Goal: Task Accomplishment & Management: Manage account settings

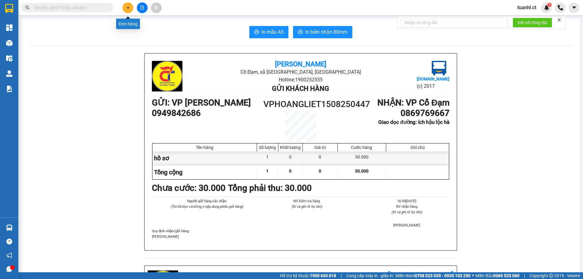
click at [126, 5] on button at bounding box center [128, 7] width 11 height 11
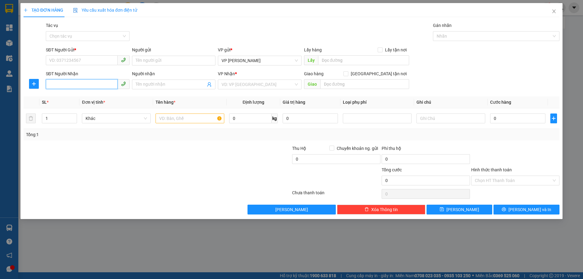
click at [99, 84] on input "SĐT Người Nhận" at bounding box center [82, 84] width 72 height 10
click at [82, 99] on div "0344117717 - A THẮNG" at bounding box center [88, 96] width 76 height 7
type input "0344117717"
type input "A THẮNG"
type input "bình an lộc hà"
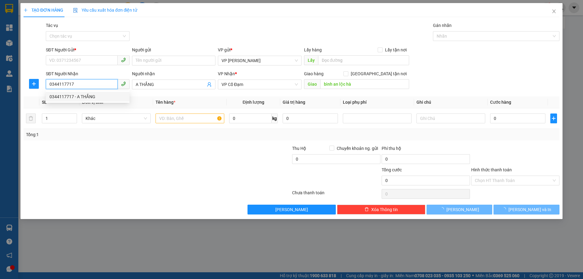
type input "70.000"
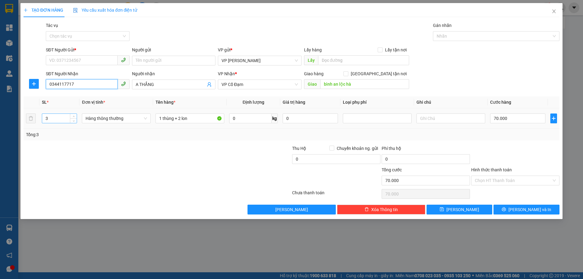
type input "0344117717"
click at [59, 120] on input "3" at bounding box center [59, 118] width 35 height 9
type input "1"
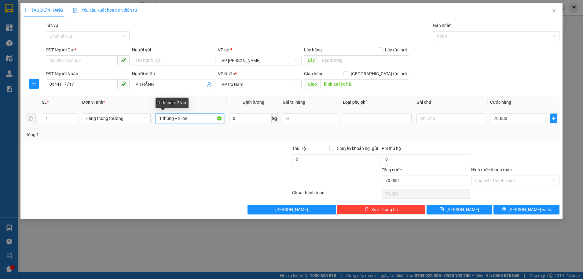
click at [199, 117] on input "1 thùng + 2 lon" at bounding box center [190, 118] width 69 height 10
type input "1"
type input "1 kiện"
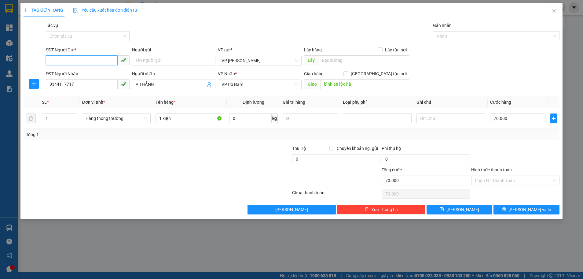
click at [89, 58] on input "SĐT Người Gửi *" at bounding box center [82, 60] width 72 height 10
type input "0000000000"
click at [515, 117] on input "70.000" at bounding box center [517, 118] width 55 height 10
type input "0"
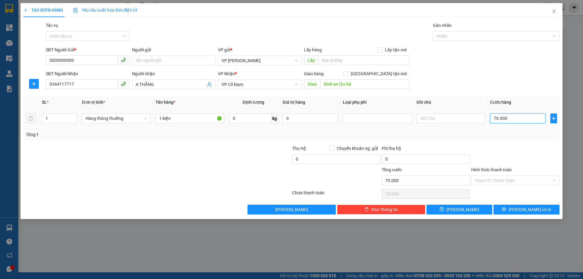
type input "0"
click at [491, 117] on input "0" at bounding box center [517, 118] width 55 height 10
type input "40"
type input "440"
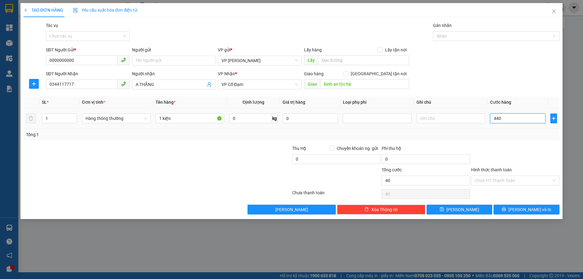
type input "440"
type input "40"
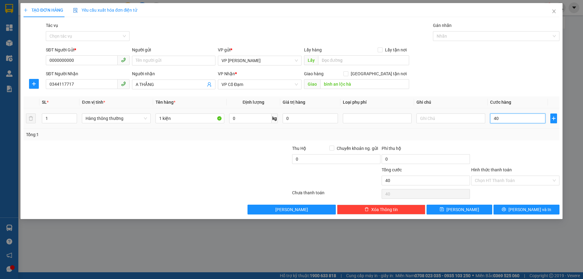
type input "400"
type input "4.000"
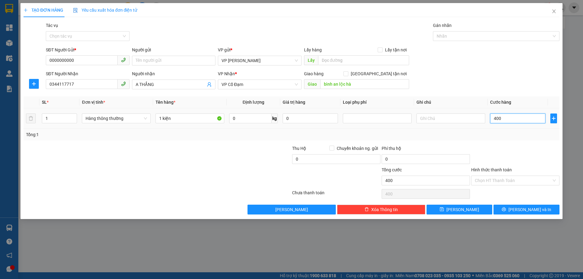
type input "4.000"
type input "40.000"
click at [193, 115] on input "1 kiện" at bounding box center [190, 118] width 69 height 10
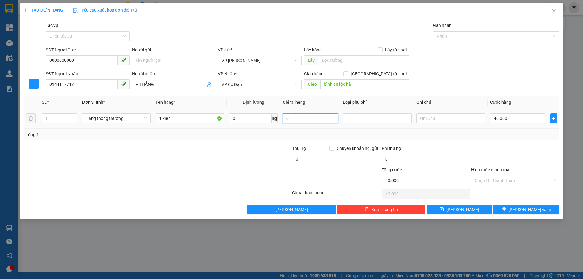
drag, startPoint x: 319, startPoint y: 122, endPoint x: 323, endPoint y: 120, distance: 4.3
click at [319, 122] on input "0" at bounding box center [310, 118] width 55 height 10
click at [370, 118] on div at bounding box center [378, 118] width 66 height 7
click at [87, 59] on input "0000000000" at bounding box center [82, 60] width 72 height 10
click at [527, 208] on span "[PERSON_NAME] và In" at bounding box center [530, 209] width 43 height 7
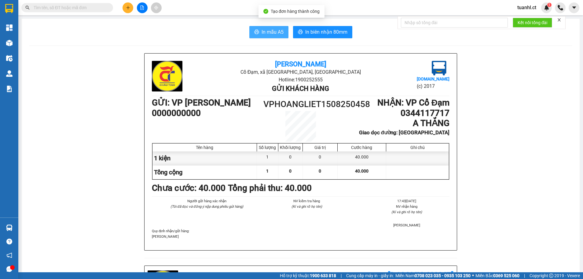
click at [262, 29] on span "In mẫu A5" at bounding box center [273, 32] width 22 height 8
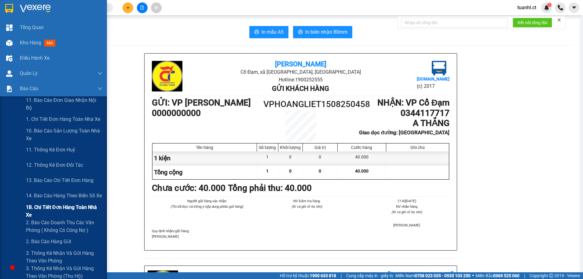
click at [46, 206] on span "1B. Chi tiết đơn hàng toàn nhà xe" at bounding box center [64, 210] width 76 height 15
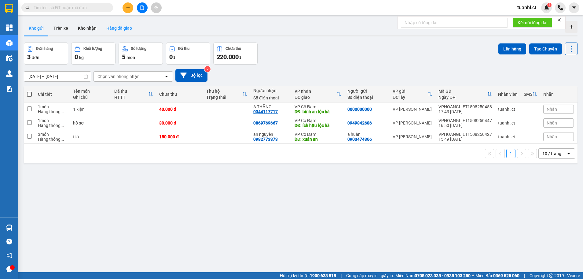
click at [125, 31] on button "Hàng đã giao" at bounding box center [119, 28] width 35 height 15
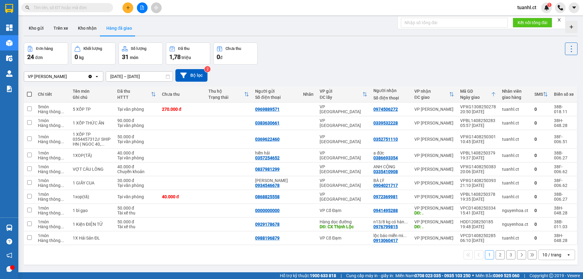
click at [165, 78] on input "[DATE] – [DATE]" at bounding box center [139, 77] width 67 height 10
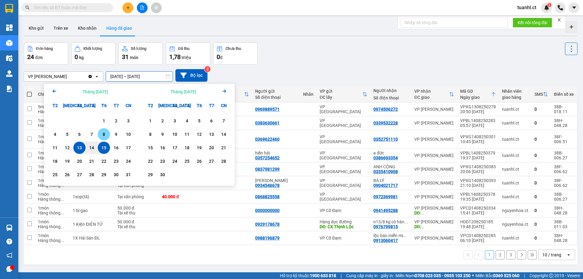
click at [109, 132] on div "8" at bounding box center [104, 134] width 12 height 12
click at [151, 76] on input "[DATE] – / /" at bounding box center [139, 77] width 67 height 10
click at [132, 134] on div "10" at bounding box center [128, 134] width 9 height 7
type input "[DATE] – [DATE]"
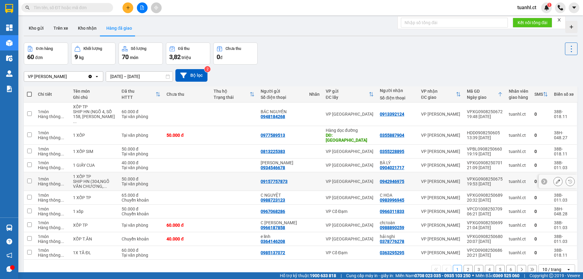
click at [133, 181] on div "Tại văn phòng" at bounding box center [141, 183] width 39 height 5
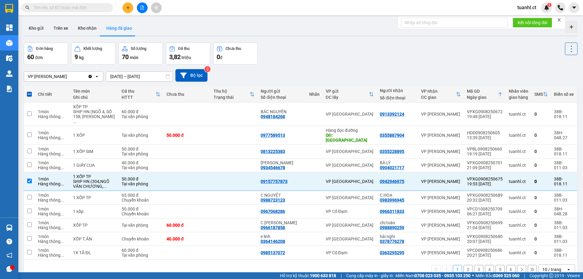
click at [464, 265] on button "2" at bounding box center [468, 269] width 9 height 9
checkbox input "false"
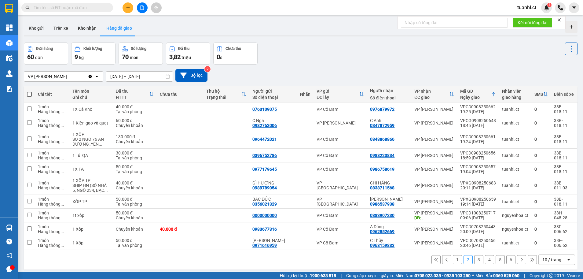
click at [475, 260] on button "3" at bounding box center [479, 259] width 9 height 9
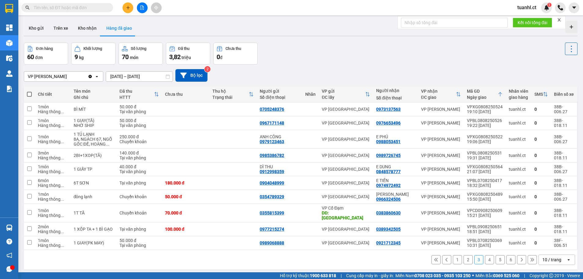
click at [485, 255] on button "4" at bounding box center [489, 259] width 9 height 9
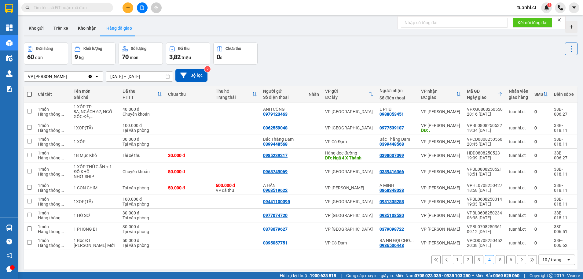
click at [496, 260] on button "5" at bounding box center [500, 259] width 9 height 9
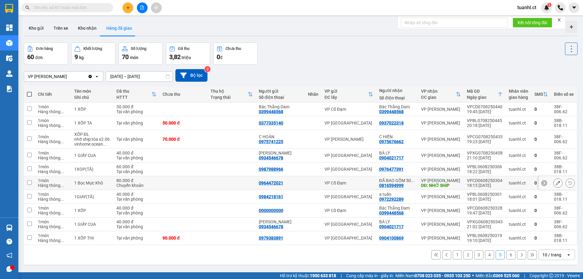
click at [150, 182] on div "80.000 đ" at bounding box center [136, 180] width 40 height 5
checkbox input "true"
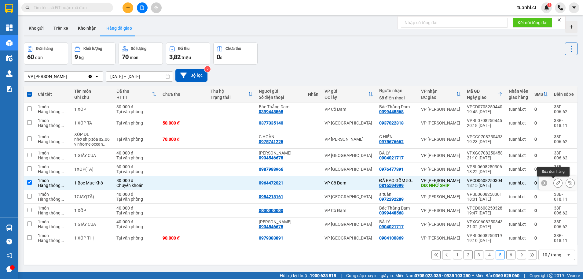
click at [556, 181] on icon at bounding box center [558, 183] width 4 height 4
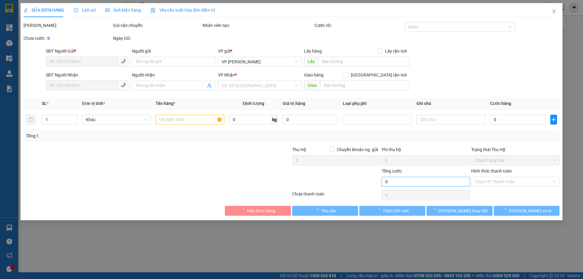
type input "0964472021"
type input "0816594999"
type input "ĐÃ BAO GỒM 50K SHIP"
type input "NHỜ SHIP"
type input "80.000"
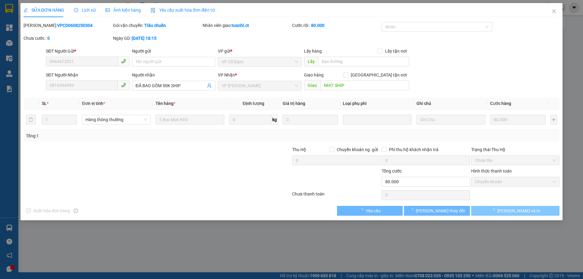
click at [498, 208] on span "loading" at bounding box center [494, 210] width 7 height 4
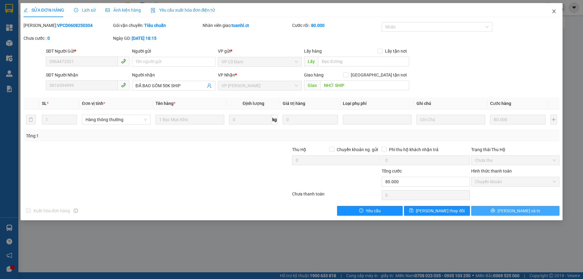
click at [553, 13] on icon "close" at bounding box center [554, 11] width 5 height 5
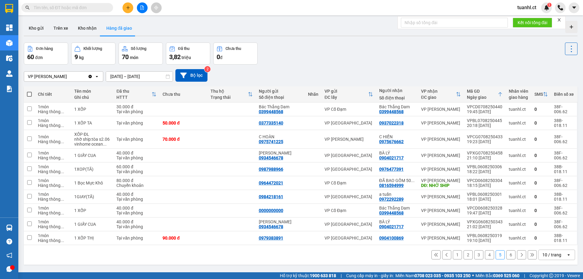
click at [507, 256] on button "6" at bounding box center [511, 254] width 9 height 9
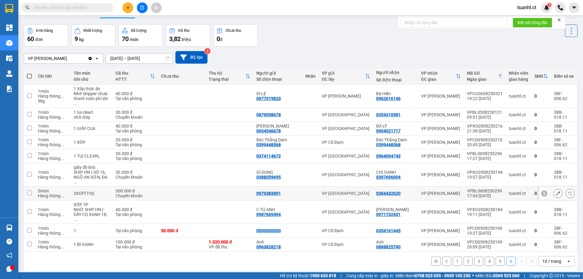
scroll to position [28, 0]
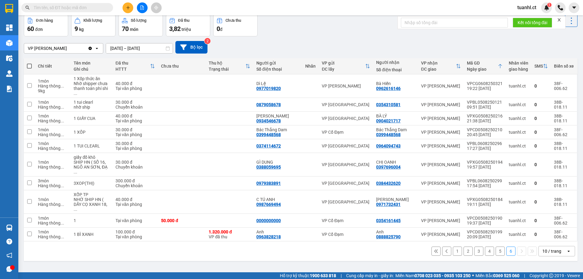
click at [130, 48] on input "[DATE] – [DATE]" at bounding box center [139, 48] width 67 height 10
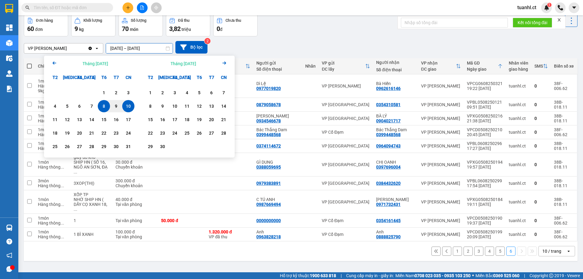
click at [130, 102] on div "10" at bounding box center [128, 106] width 12 height 12
click at [132, 50] on input "[DATE] – / /" at bounding box center [139, 48] width 67 height 10
click at [57, 116] on div "11" at bounding box center [55, 119] width 12 height 12
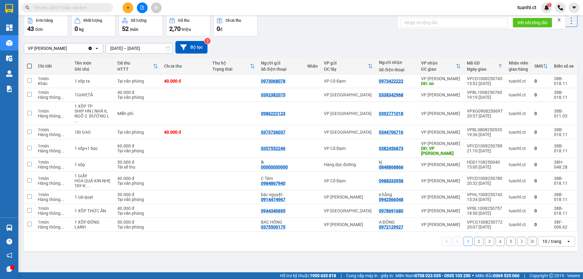
click at [131, 49] on input "[DATE] – [DATE]" at bounding box center [139, 48] width 67 height 10
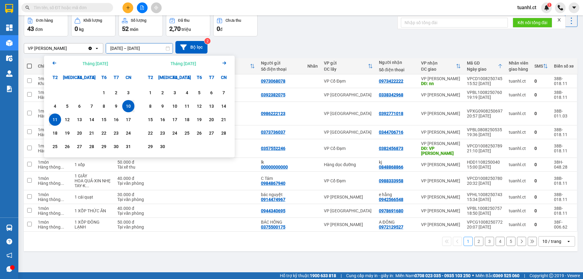
click at [116, 47] on input "[DATE] – [DATE]" at bounding box center [139, 48] width 67 height 10
click at [55, 115] on div "11" at bounding box center [55, 119] width 12 height 12
click at [156, 48] on input "[DATE] – / /" at bounding box center [139, 48] width 67 height 10
click at [91, 117] on div "14" at bounding box center [91, 119] width 9 height 7
type input "[DATE] – [DATE]"
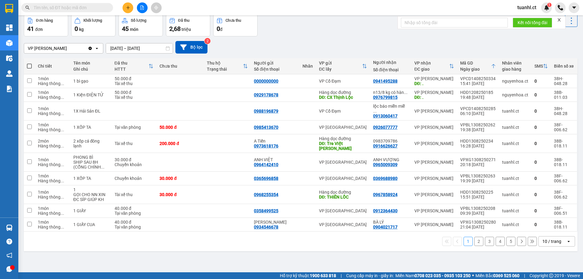
click at [475, 237] on button "2" at bounding box center [479, 241] width 9 height 9
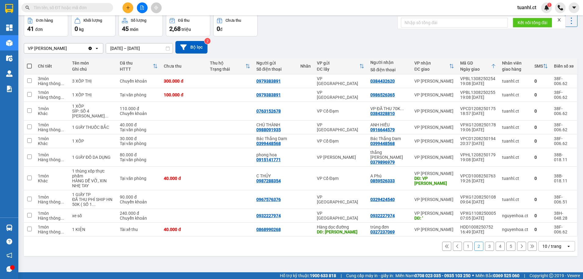
click at [475, 242] on button "2" at bounding box center [479, 246] width 9 height 9
click at [487, 242] on button "3" at bounding box center [489, 246] width 9 height 9
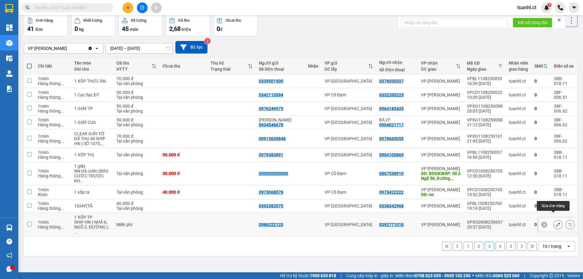
click at [556, 222] on icon at bounding box center [558, 224] width 4 height 4
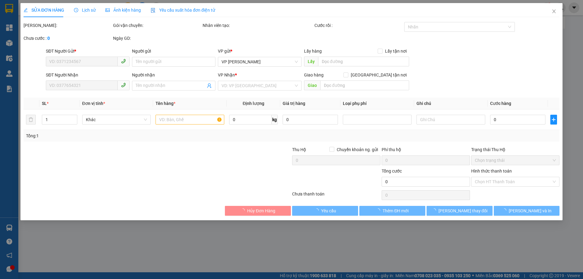
type input "0986222123"
type input "0392771018"
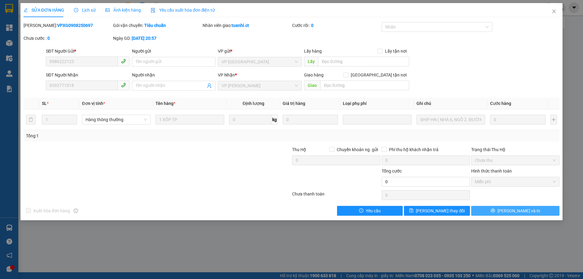
click at [493, 208] on button "[PERSON_NAME] và In" at bounding box center [515, 211] width 88 height 10
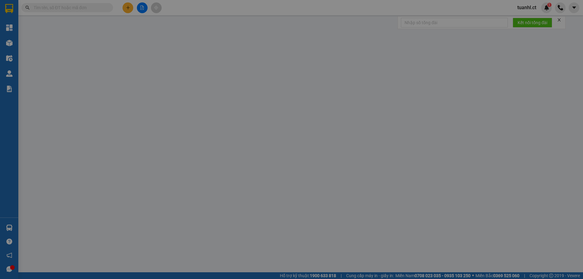
type input "0986222123"
type input "0392771018"
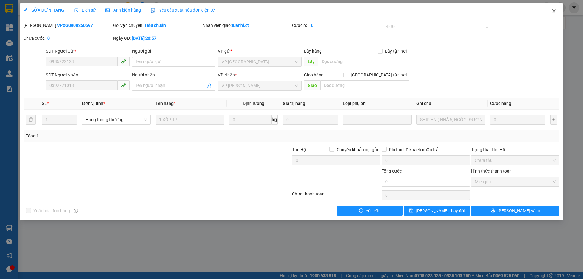
click at [554, 11] on icon "close" at bounding box center [554, 11] width 5 height 5
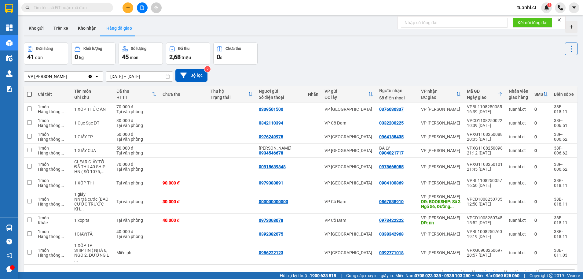
click at [496, 270] on button "4" at bounding box center [500, 274] width 9 height 9
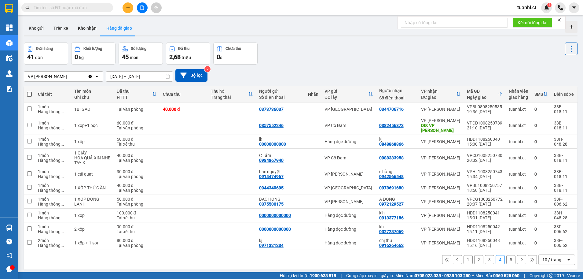
click at [507, 257] on button "5" at bounding box center [511, 259] width 9 height 9
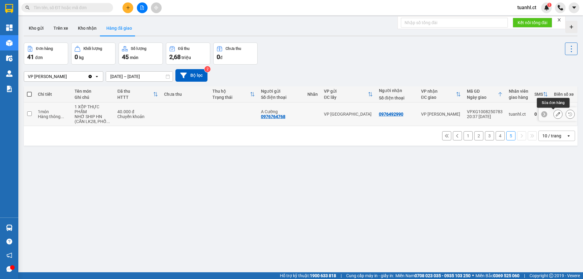
click at [556, 114] on icon at bounding box center [558, 114] width 4 height 4
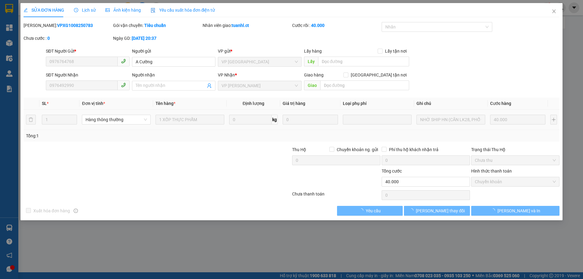
type input "0976764768"
type input "A Cường"
type input "0976492990"
type input "40.000"
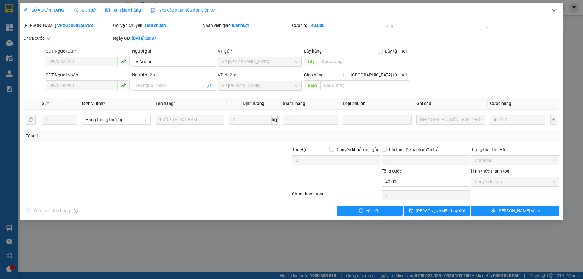
click at [554, 11] on icon "close" at bounding box center [554, 11] width 5 height 5
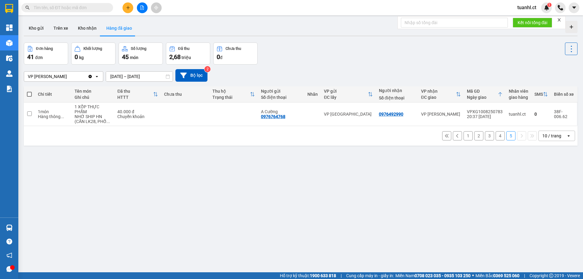
click at [496, 136] on button "4" at bounding box center [500, 135] width 9 height 9
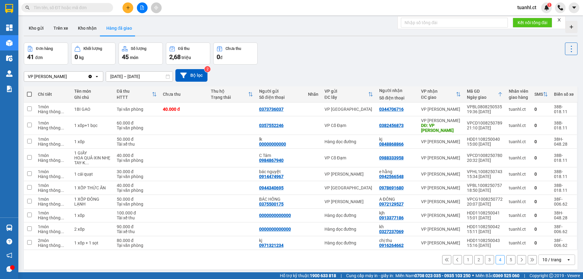
click at [485, 255] on button "3" at bounding box center [489, 259] width 9 height 9
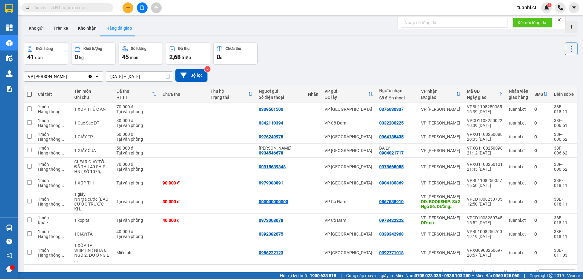
click at [476, 270] on button "2" at bounding box center [479, 274] width 9 height 9
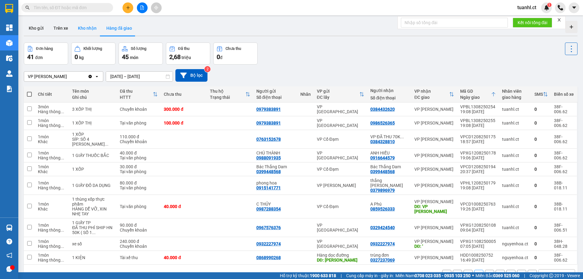
click at [88, 28] on button "Kho nhận" at bounding box center [87, 28] width 28 height 15
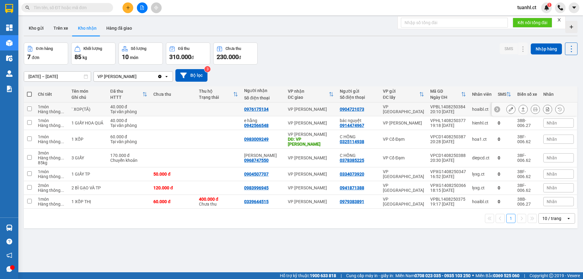
click at [507, 106] on button at bounding box center [511, 109] width 9 height 11
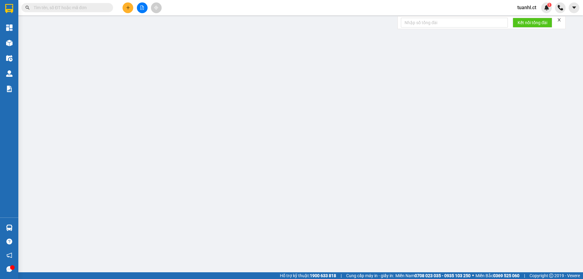
type input "0904721073"
type input "0976175134"
type input "40.000"
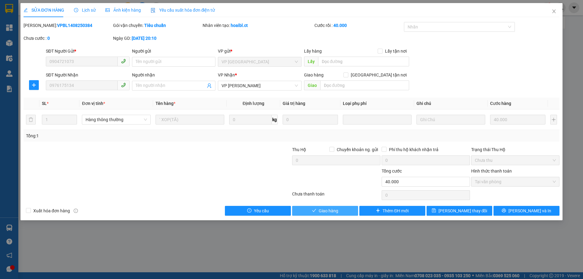
click at [345, 210] on button "Giao hàng" at bounding box center [325, 211] width 66 height 10
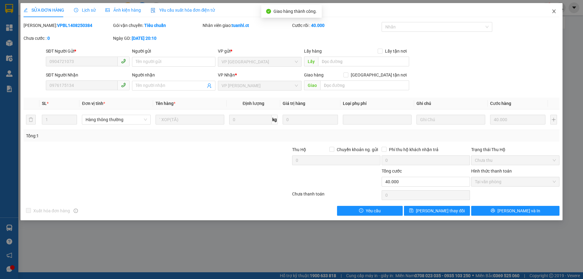
drag, startPoint x: 555, startPoint y: 7, endPoint x: 542, endPoint y: 23, distance: 20.2
click at [555, 8] on span "Close" at bounding box center [554, 11] width 17 height 17
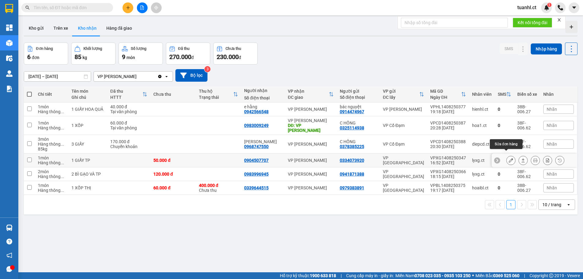
click at [509, 158] on icon at bounding box center [511, 160] width 4 height 4
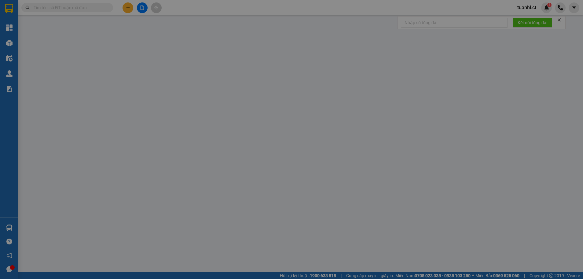
type input "0334073920"
type input "0904507707"
type input "50.000"
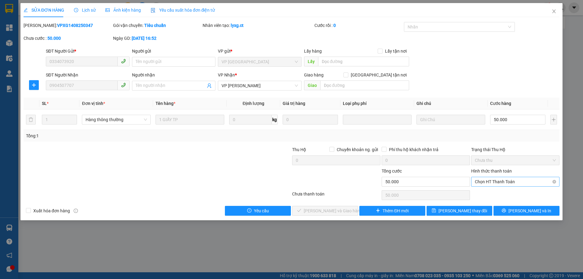
click at [495, 179] on span "Chọn HT Thanh Toán" at bounding box center [515, 181] width 81 height 9
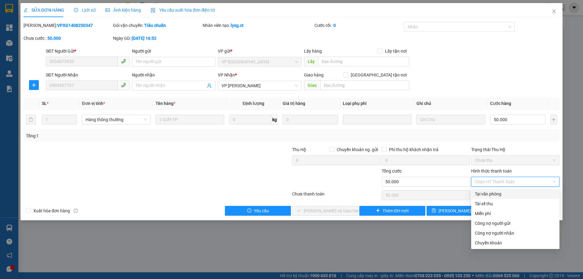
click at [476, 194] on div "Tại văn phòng" at bounding box center [515, 193] width 81 height 7
type input "0"
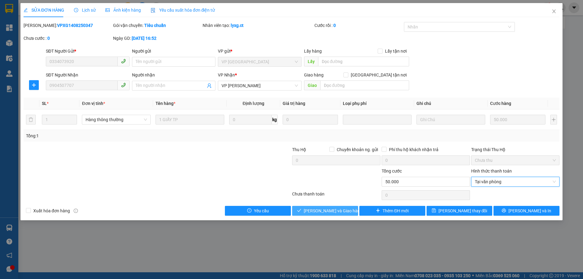
click at [331, 214] on button "[PERSON_NAME] và Giao hàng" at bounding box center [325, 211] width 66 height 10
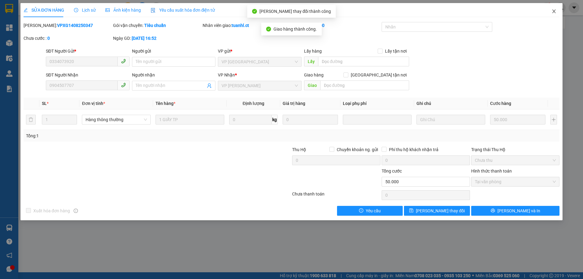
click at [553, 13] on icon "close" at bounding box center [554, 11] width 5 height 5
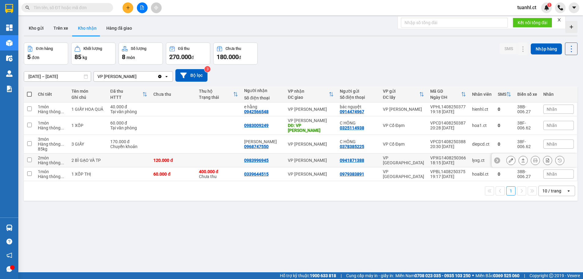
click at [509, 158] on icon at bounding box center [511, 160] width 4 height 4
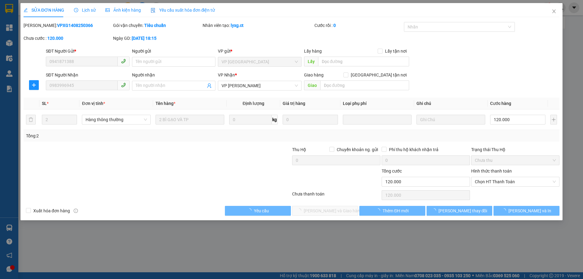
type input "0941871388"
type input "0983996945"
type input "120.000"
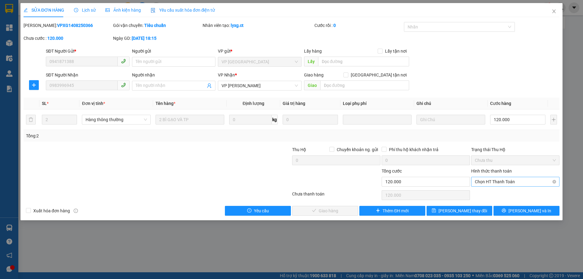
click at [505, 183] on span "Chọn HT Thanh Toán" at bounding box center [515, 181] width 81 height 9
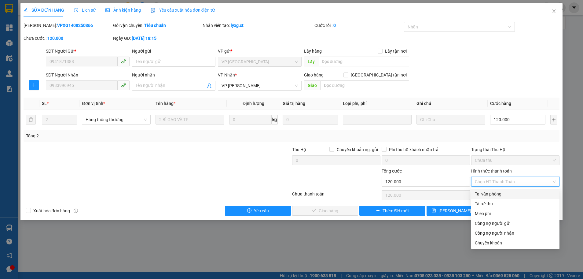
click at [501, 191] on div "Tại văn phòng" at bounding box center [515, 193] width 81 height 7
type input "0"
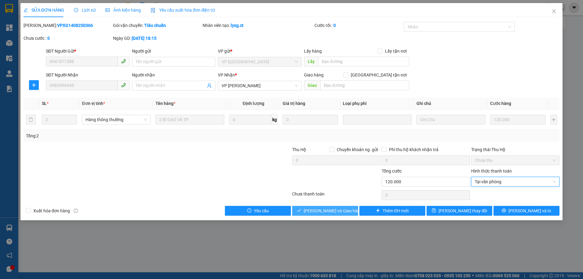
click at [340, 210] on span "[PERSON_NAME] và Giao hàng" at bounding box center [333, 210] width 59 height 7
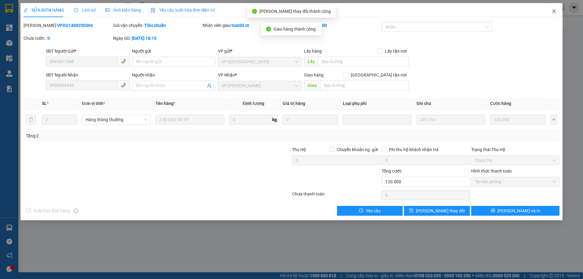
click at [554, 11] on icon "close" at bounding box center [554, 11] width 5 height 5
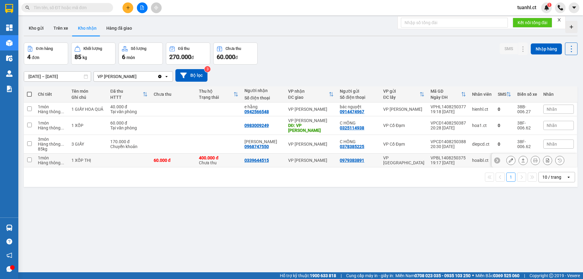
click at [509, 158] on icon at bounding box center [511, 160] width 4 height 4
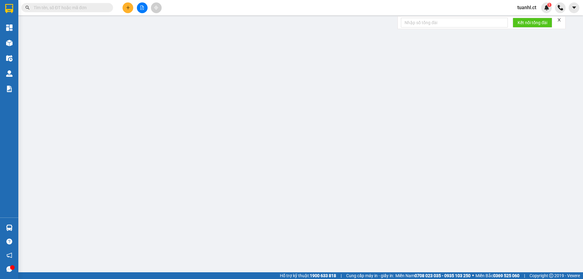
type input "0979383891"
type input "0339644515"
type input "60.000"
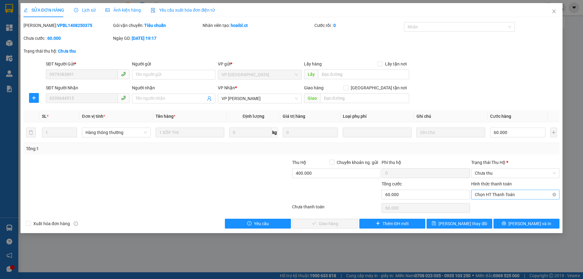
click at [491, 196] on span "Chọn HT Thanh Toán" at bounding box center [515, 194] width 81 height 9
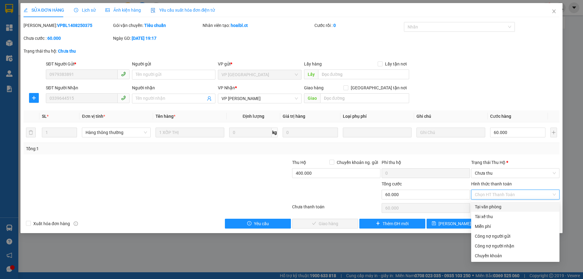
click at [490, 209] on div "Tại văn phòng" at bounding box center [515, 206] width 81 height 7
type input "0"
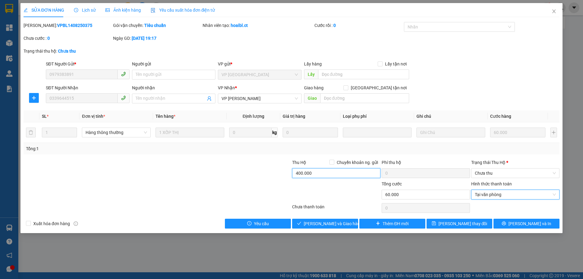
click at [331, 171] on input "400.000" at bounding box center [336, 173] width 88 height 10
click at [336, 223] on span "[PERSON_NAME] và Giao hàng" at bounding box center [333, 223] width 59 height 7
click at [491, 175] on span "Chưa thu" at bounding box center [515, 172] width 81 height 9
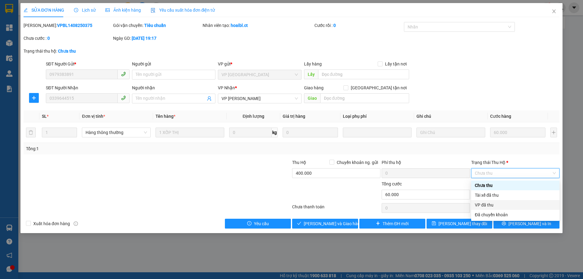
click at [489, 205] on div "VP đã thu" at bounding box center [515, 204] width 81 height 7
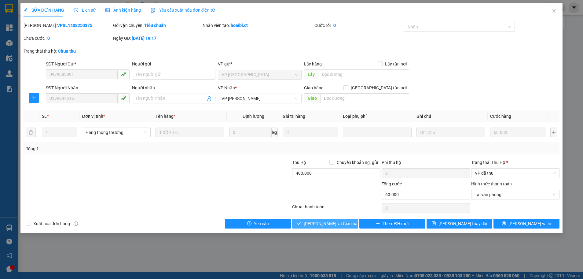
click at [322, 221] on span "[PERSON_NAME] và Giao hàng" at bounding box center [333, 223] width 59 height 7
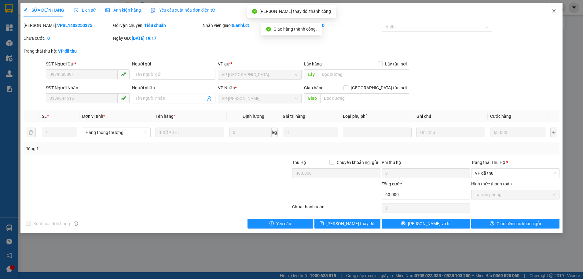
click at [555, 12] on icon "close" at bounding box center [554, 11] width 5 height 5
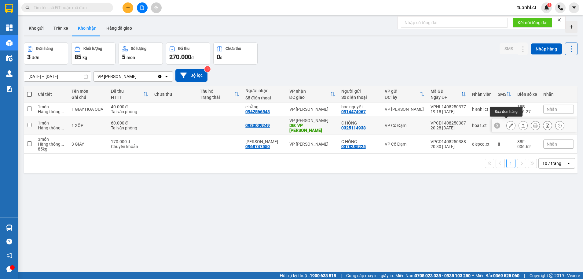
click at [510, 124] on button at bounding box center [511, 125] width 9 height 11
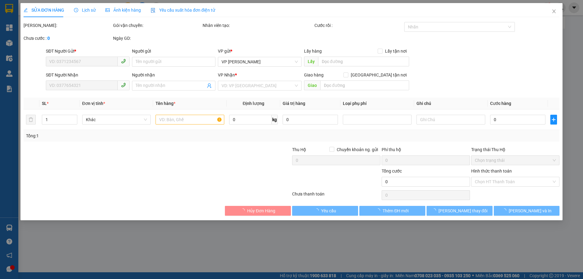
type input "0325114938"
type input "C HỒNG"
type input "0983009249"
type input "VP [PERSON_NAME]"
type input "60.000"
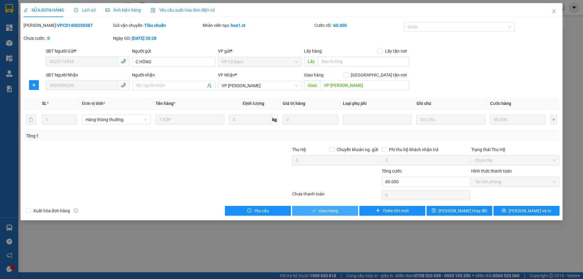
click at [328, 209] on span "Giao hàng" at bounding box center [329, 210] width 20 height 7
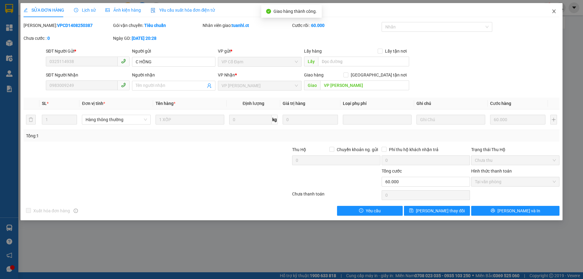
click at [555, 9] on span "Close" at bounding box center [554, 11] width 17 height 17
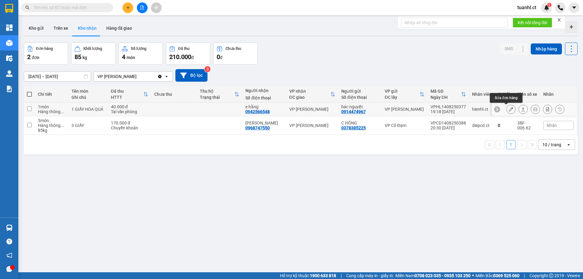
click at [509, 107] on icon at bounding box center [511, 109] width 4 height 4
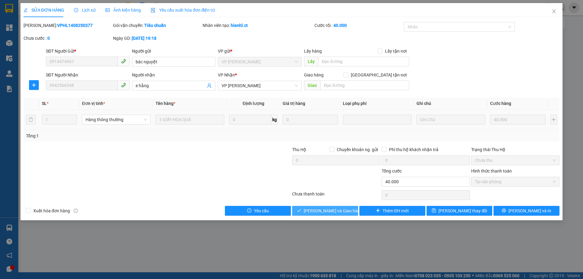
click at [328, 212] on span "[PERSON_NAME] và Giao hàng" at bounding box center [333, 210] width 59 height 7
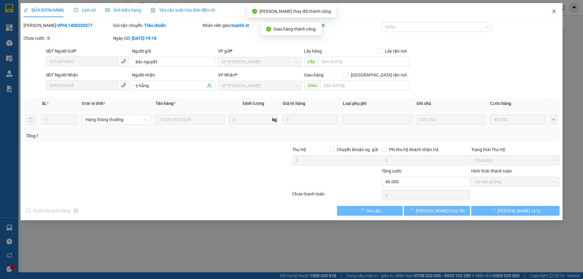
drag, startPoint x: 555, startPoint y: 13, endPoint x: 547, endPoint y: 15, distance: 7.9
click at [555, 13] on icon "close" at bounding box center [554, 11] width 5 height 5
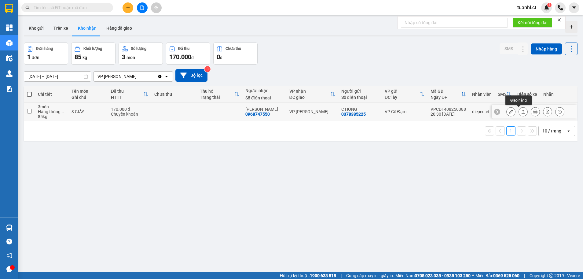
click at [509, 110] on icon at bounding box center [511, 111] width 4 height 4
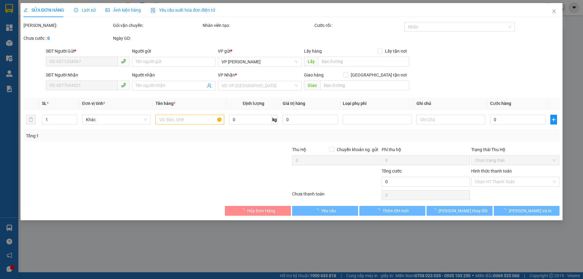
type input "0378385225"
type input "C HỒNG"
type input "0968747550"
type input "[PERSON_NAME]"
type input "170.000"
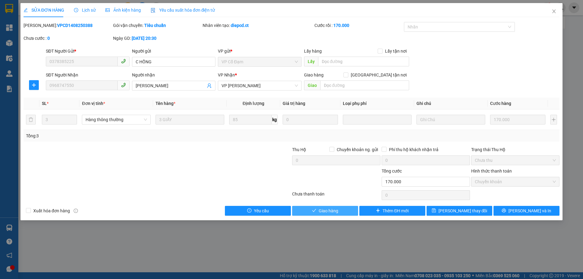
drag, startPoint x: 330, startPoint y: 211, endPoint x: 339, endPoint y: 206, distance: 9.9
click at [330, 211] on span "Giao hàng" at bounding box center [329, 210] width 20 height 7
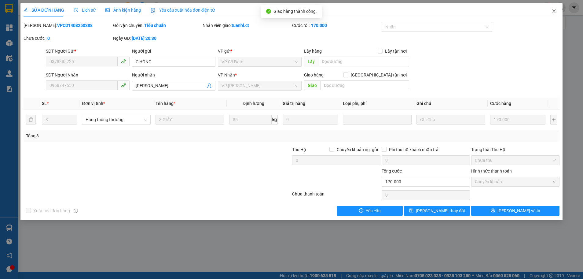
click at [555, 10] on icon "close" at bounding box center [554, 11] width 5 height 5
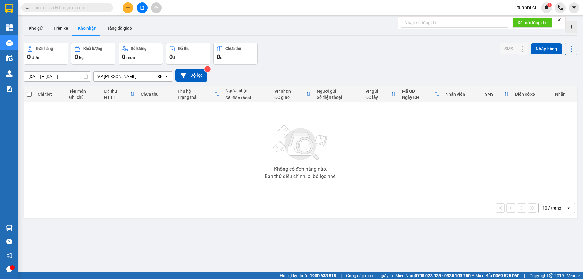
click at [54, 8] on input "text" at bounding box center [70, 7] width 72 height 7
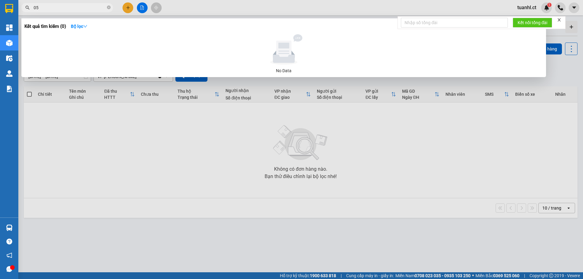
type input "0"
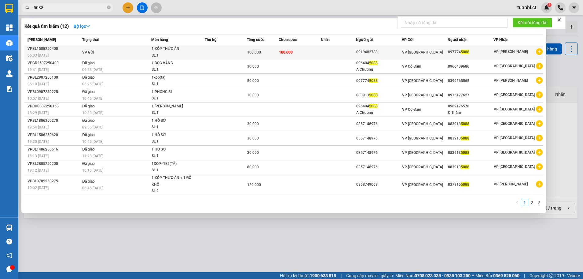
type input "5088"
click at [386, 52] on div "0919482788" at bounding box center [379, 52] width 45 height 6
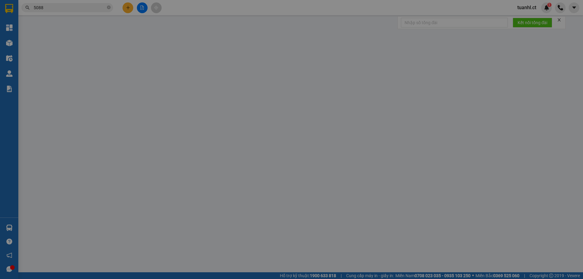
type input "0919482788"
type input "0977745088"
type input "100.000"
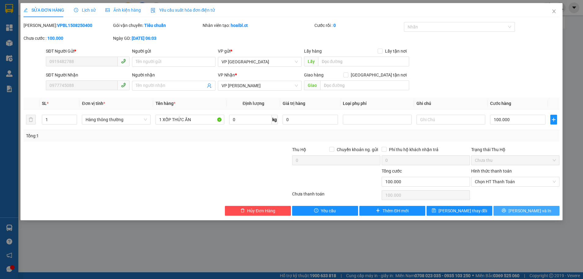
click at [505, 210] on button "[PERSON_NAME] và In" at bounding box center [527, 211] width 66 height 10
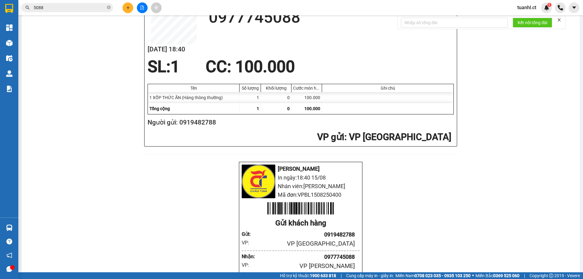
scroll to position [275, 0]
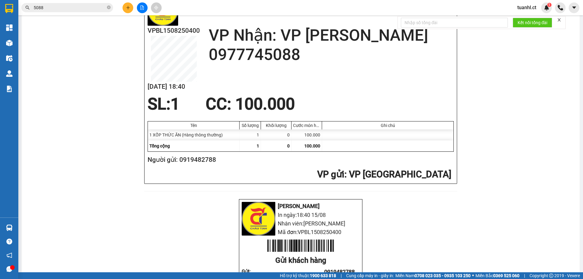
click at [126, 8] on icon "plus" at bounding box center [128, 8] width 4 height 4
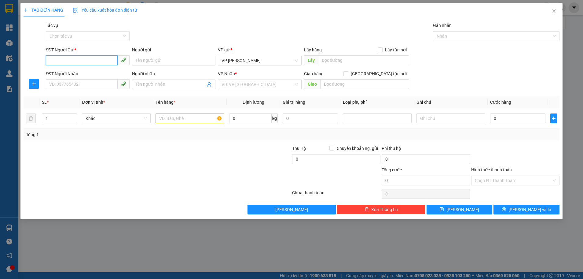
click at [69, 63] on input "SĐT Người Gửi *" at bounding box center [82, 60] width 72 height 10
click at [76, 60] on input "SĐT Người Gửi *" at bounding box center [82, 60] width 72 height 10
type input "0962743234"
click at [158, 61] on input "Người gửi" at bounding box center [174, 61] width 84 height 10
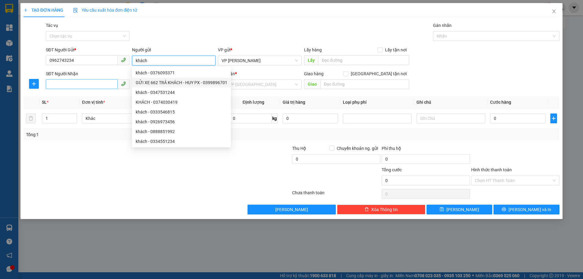
type input "khách"
click at [84, 87] on input "SĐT Người Nhận" at bounding box center [82, 84] width 72 height 10
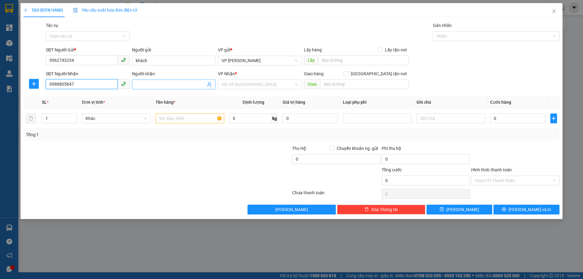
type input "0988805847"
click at [187, 82] on input "Người nhận" at bounding box center [171, 84] width 70 height 7
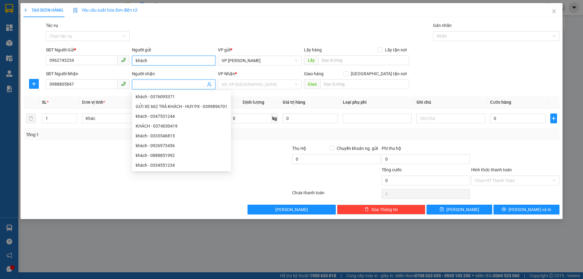
click at [157, 60] on input "khách" at bounding box center [174, 61] width 84 height 10
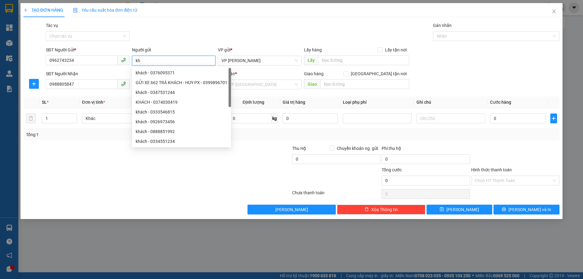
type input "k"
type input "q"
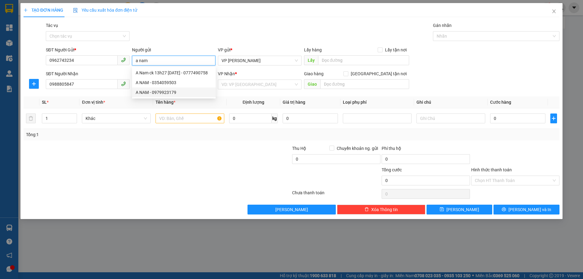
type input "a nam"
click at [128, 140] on div "Transit Pickup Surcharge Ids Transit Deliver Surcharge Ids Transit Deliver Surc…" at bounding box center [292, 118] width 536 height 192
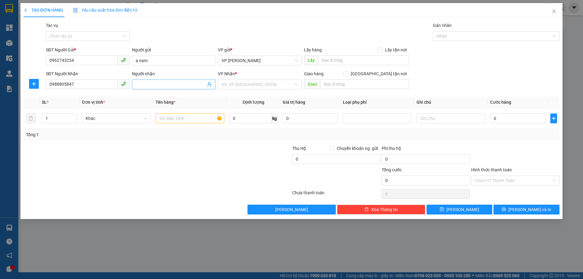
click at [151, 87] on input "Người nhận" at bounding box center [171, 84] width 70 height 7
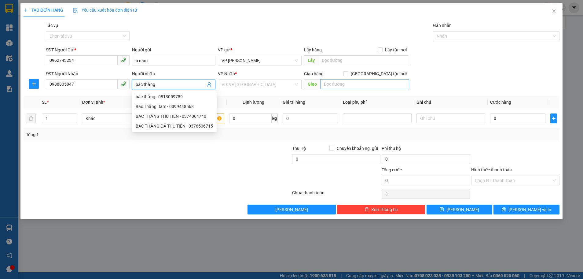
type input "bác thắng"
click at [354, 85] on input "text" at bounding box center [364, 84] width 89 height 10
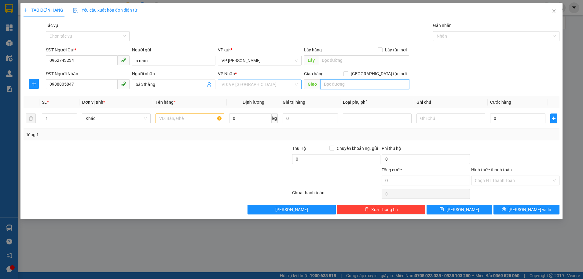
click at [274, 89] on div "VD: VP [GEOGRAPHIC_DATA]" at bounding box center [260, 84] width 84 height 10
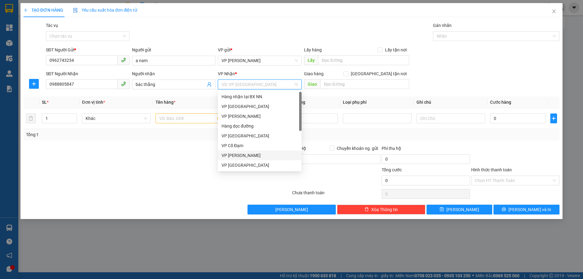
scroll to position [20, 0]
click at [256, 155] on div "VP [PERSON_NAME]" at bounding box center [260, 155] width 76 height 7
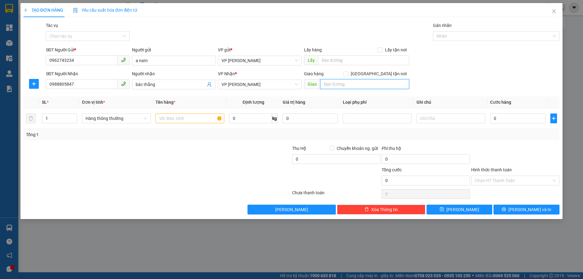
click at [336, 84] on input "text" at bounding box center [364, 84] width 89 height 10
type input "hồng lĩnh"
click at [173, 118] on input "text" at bounding box center [190, 118] width 69 height 10
type input "1 xốp"
click at [492, 119] on input "0" at bounding box center [517, 118] width 55 height 10
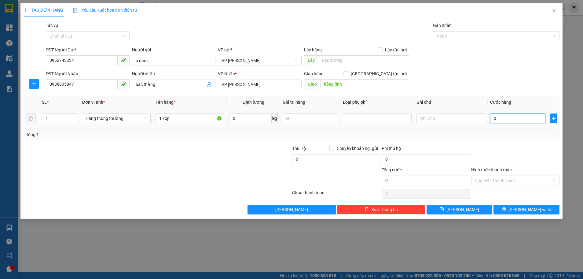
type input "5"
type input "50"
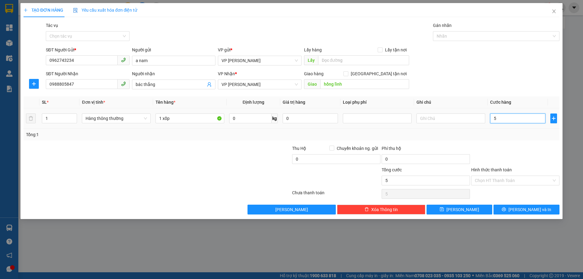
type input "50"
type input "50.000"
click at [506, 137] on div "Tổng: 1" at bounding box center [291, 134] width 531 height 7
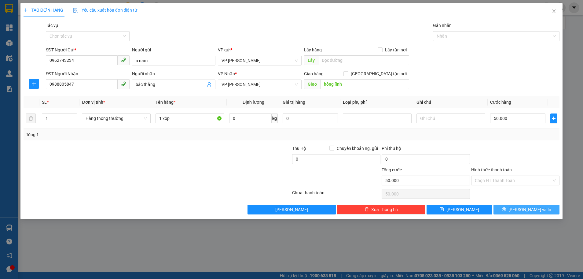
click at [523, 213] on span "[PERSON_NAME] và In" at bounding box center [530, 209] width 43 height 7
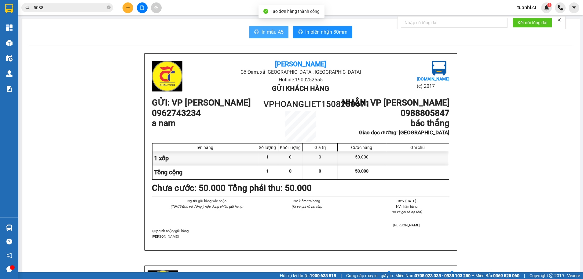
click at [274, 33] on span "In mẫu A5" at bounding box center [273, 32] width 22 height 8
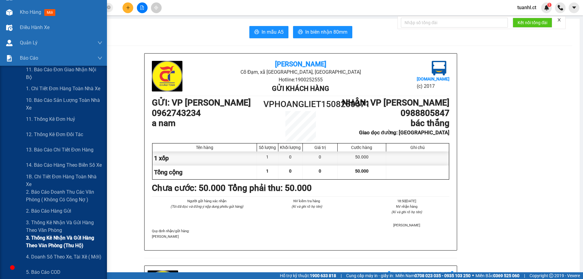
scroll to position [61, 0]
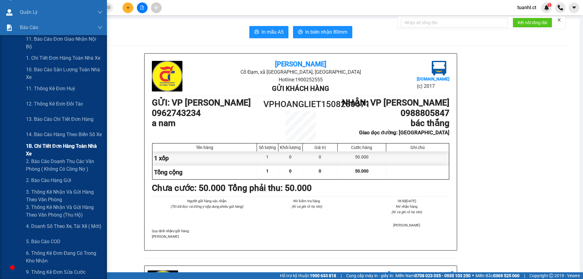
click at [51, 148] on span "1B. Chi tiết đơn hàng toàn nhà xe" at bounding box center [64, 149] width 76 height 15
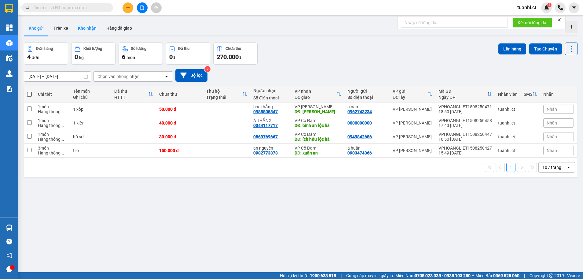
click at [86, 29] on button "Kho nhận" at bounding box center [87, 28] width 28 height 15
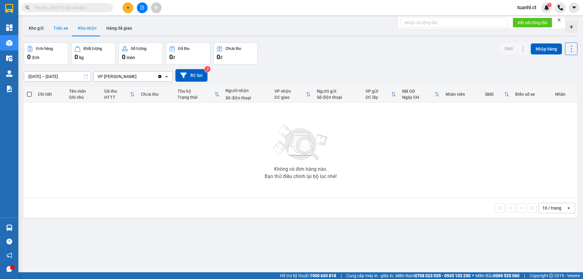
click at [65, 30] on button "Trên xe" at bounding box center [61, 28] width 24 height 15
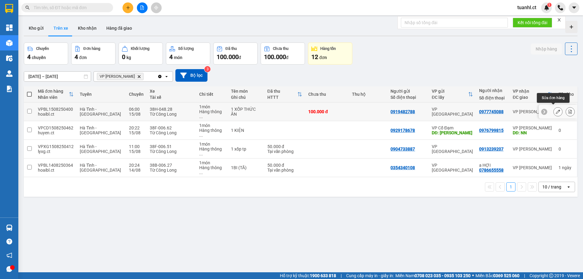
click at [556, 109] on icon at bounding box center [558, 111] width 4 height 4
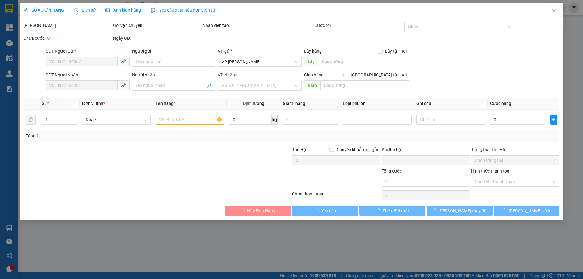
type input "0919482788"
type input "0977745088"
type input "100.000"
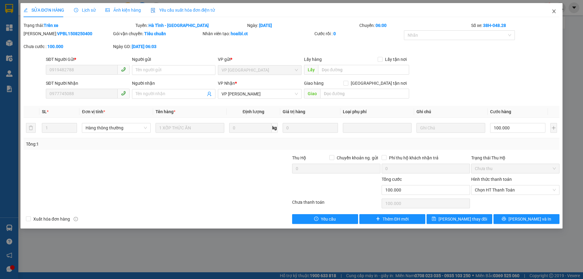
click at [556, 9] on span "Close" at bounding box center [554, 11] width 17 height 17
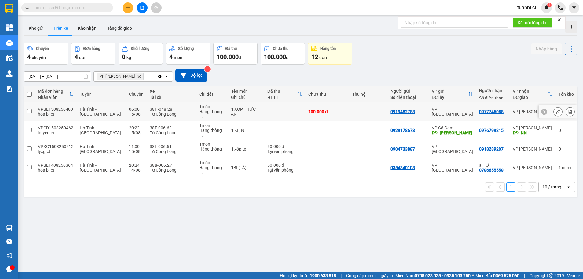
click at [32, 109] on td at bounding box center [29, 111] width 11 height 19
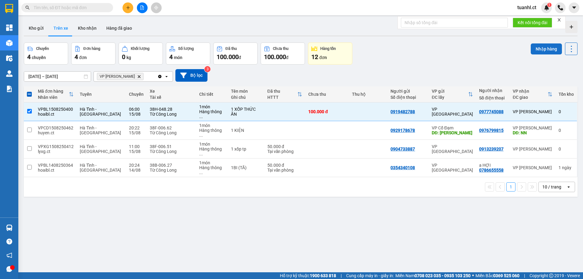
click at [547, 49] on button "Nhập hàng" at bounding box center [546, 48] width 31 height 11
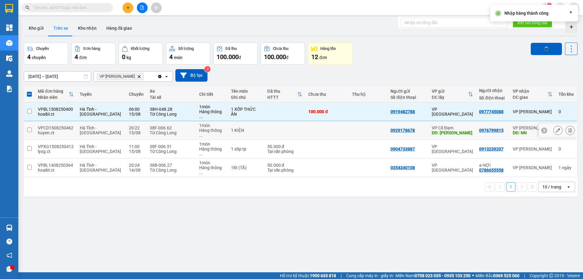
checkbox input "false"
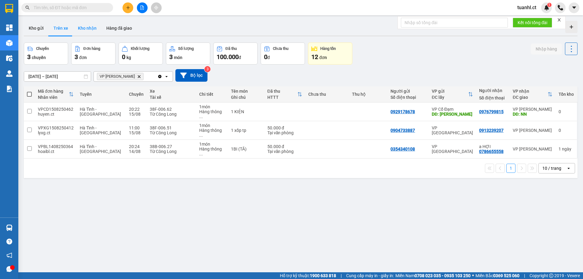
click at [90, 25] on button "Kho nhận" at bounding box center [87, 28] width 28 height 15
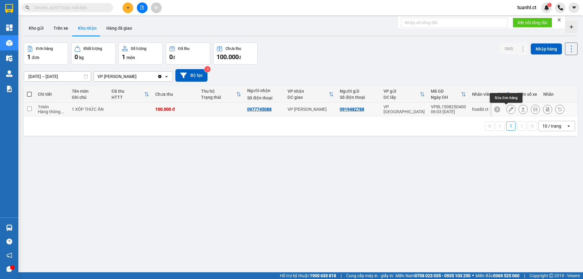
click at [509, 111] on icon at bounding box center [511, 109] width 4 height 4
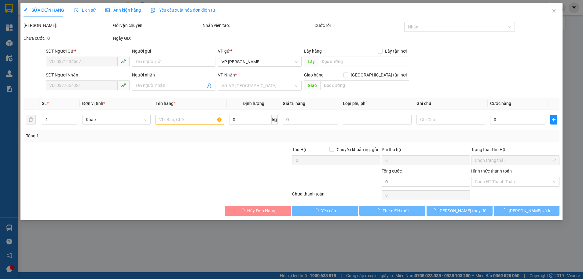
type input "0919482788"
type input "0977745088"
type input "100.000"
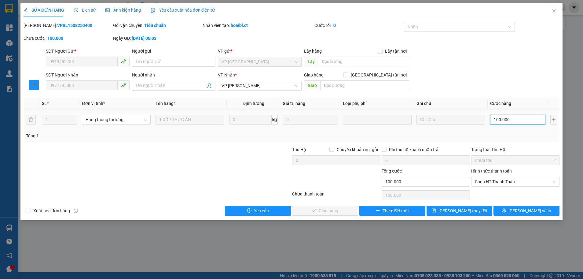
click at [509, 123] on input "100.000" at bounding box center [517, 120] width 55 height 10
type input "0"
click at [495, 120] on input "0" at bounding box center [517, 120] width 55 height 10
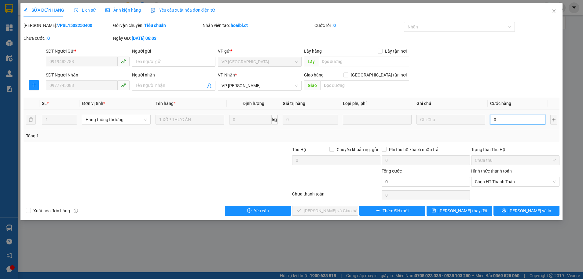
type input "70"
type input "70.000"
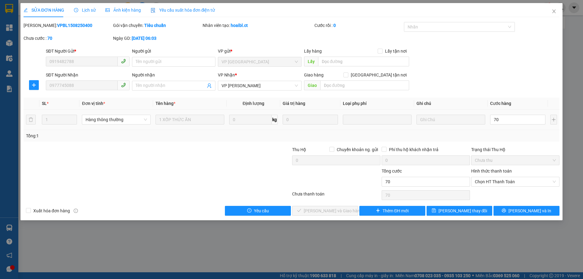
type input "70.000"
click at [501, 141] on div "Tổng: 1" at bounding box center [292, 136] width 536 height 12
click at [469, 213] on span "[PERSON_NAME] thay đổi" at bounding box center [463, 210] width 49 height 7
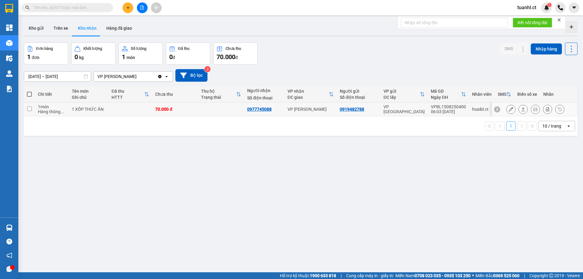
click at [509, 109] on icon at bounding box center [511, 109] width 4 height 4
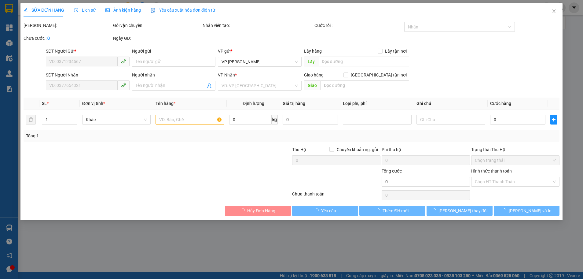
type input "0919482788"
type input "0977745088"
type input "70.000"
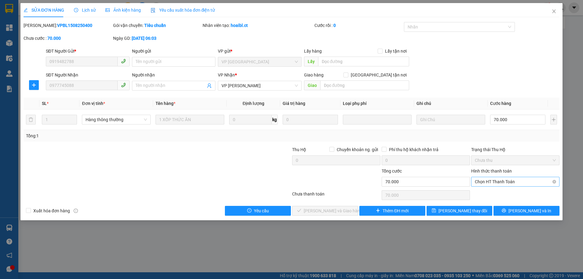
click at [509, 181] on span "Chọn HT Thanh Toán" at bounding box center [515, 181] width 81 height 9
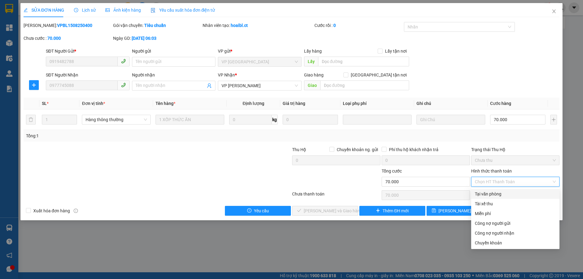
click at [499, 193] on div "Tại văn phòng" at bounding box center [515, 193] width 81 height 7
type input "0"
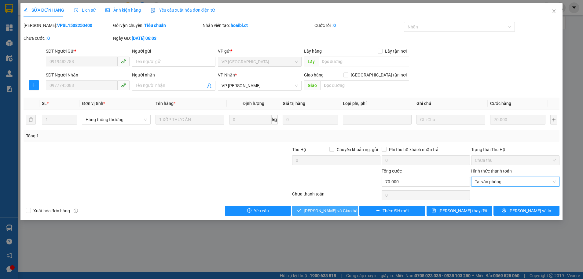
click at [337, 211] on span "[PERSON_NAME] và Giao hàng" at bounding box center [333, 210] width 59 height 7
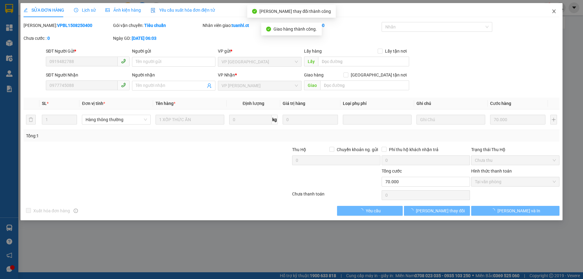
click at [554, 9] on span "Close" at bounding box center [554, 11] width 17 height 17
